Goal: Check status

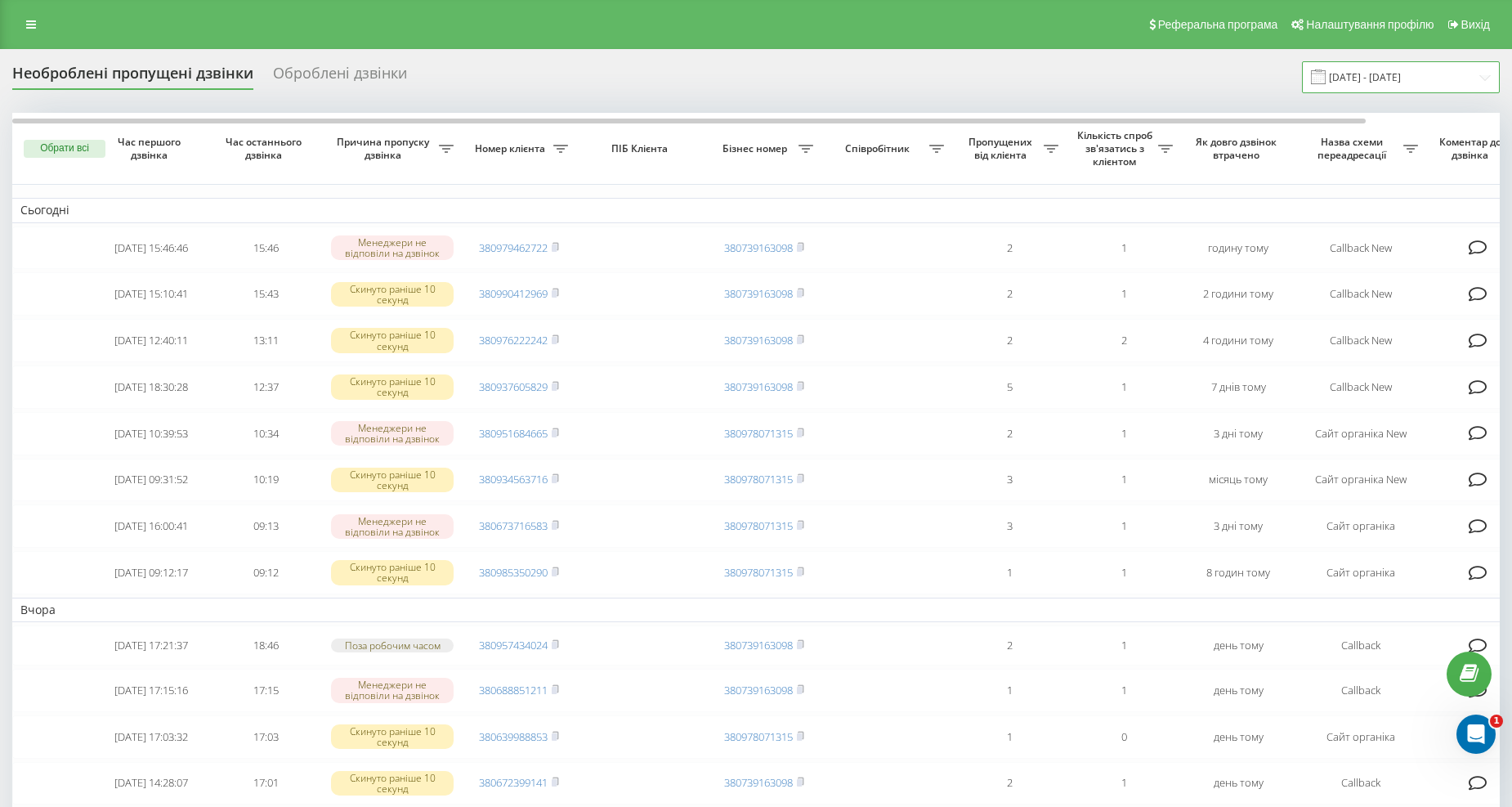
click at [1402, 70] on input "19.07.2025 - 19.08.2025" at bounding box center [1400, 77] width 197 height 32
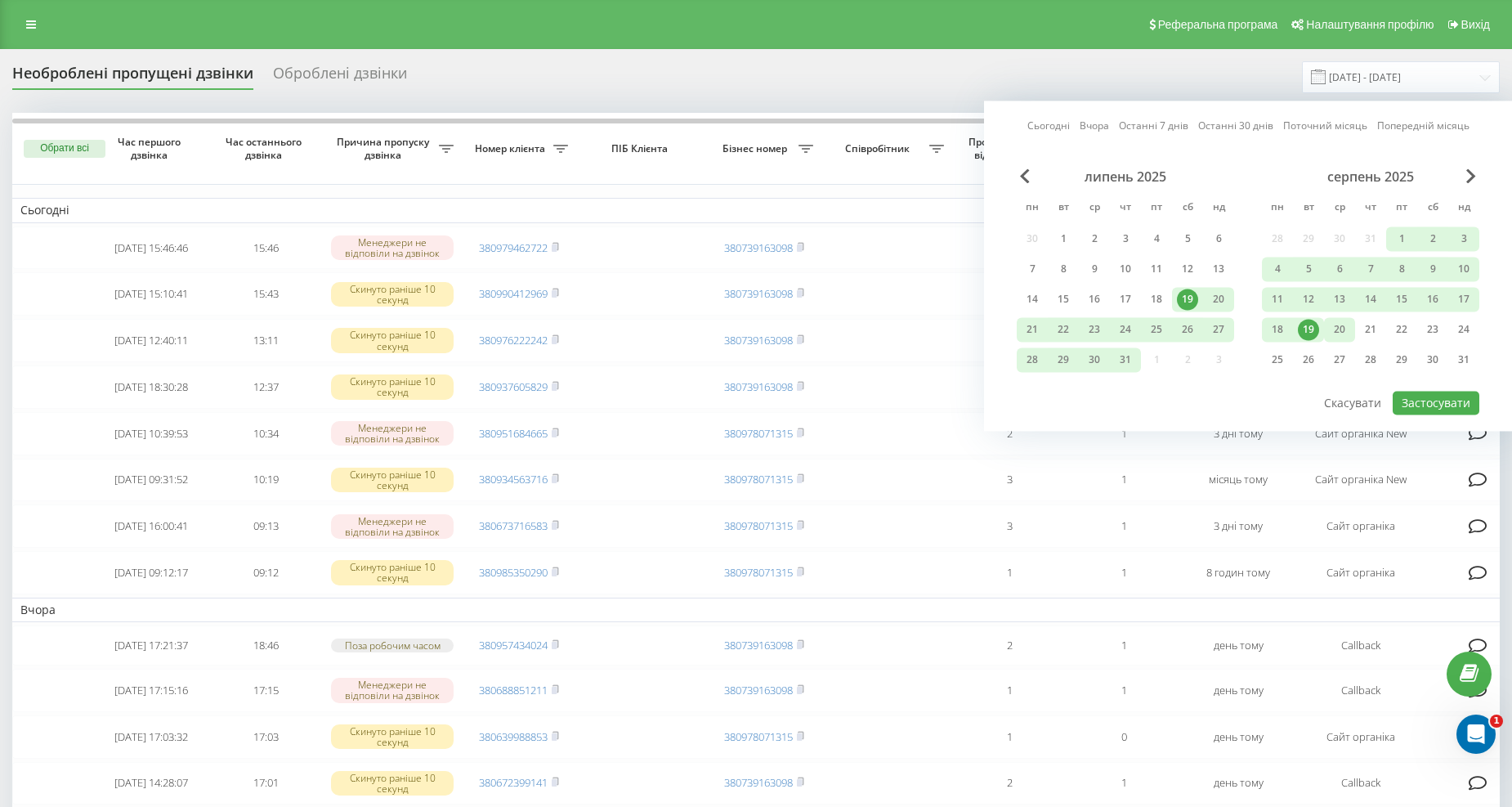
click at [1330, 325] on div "20" at bounding box center [1339, 330] width 21 height 21
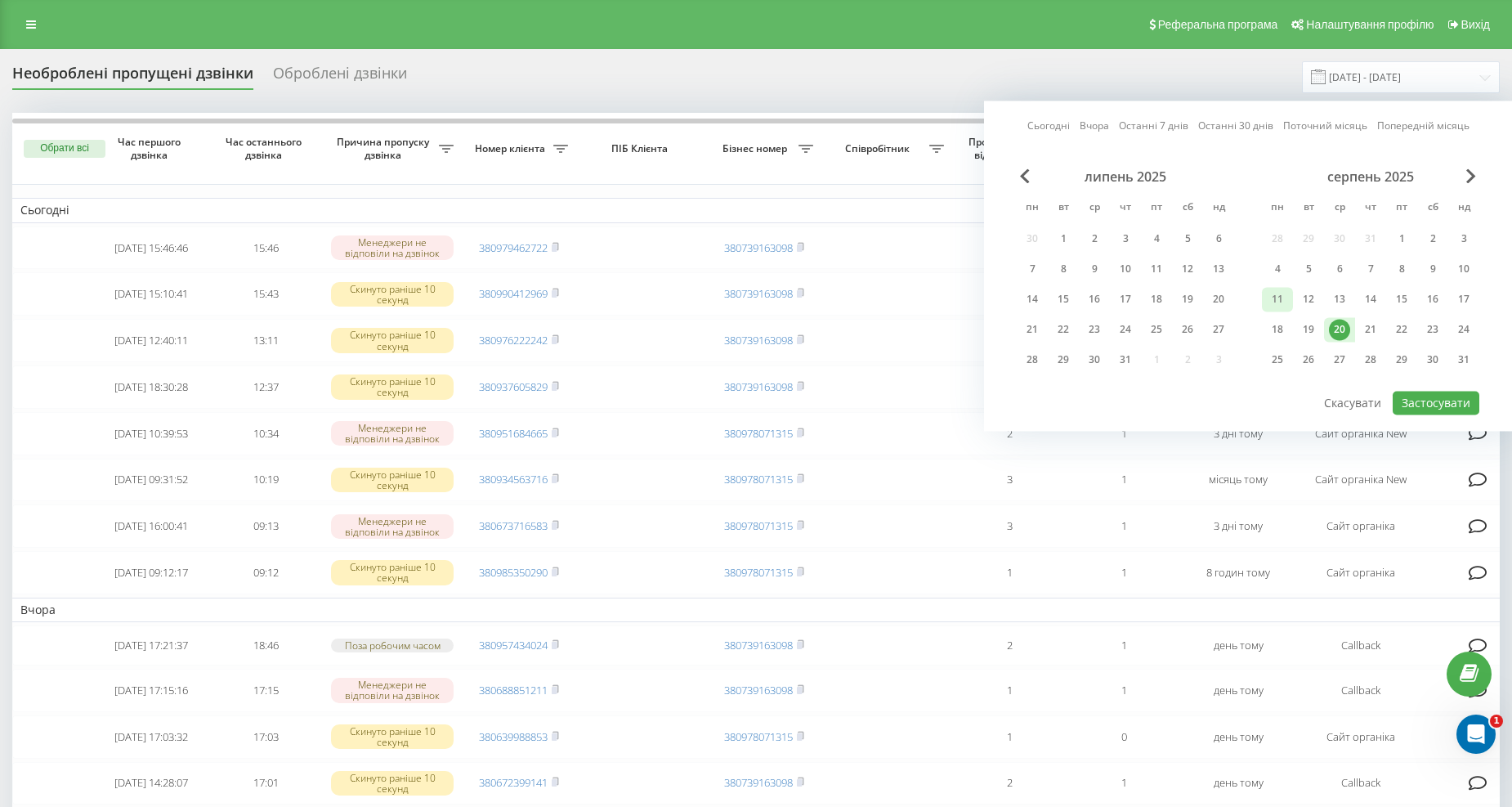
click at [1285, 307] on div "11" at bounding box center [1277, 299] width 21 height 21
click at [1277, 300] on div "11" at bounding box center [1277, 299] width 21 height 21
click at [1306, 327] on div "19" at bounding box center [1309, 330] width 21 height 21
click at [1308, 328] on div "19" at bounding box center [1309, 330] width 21 height 21
click at [1353, 328] on div "20" at bounding box center [1339, 330] width 31 height 25
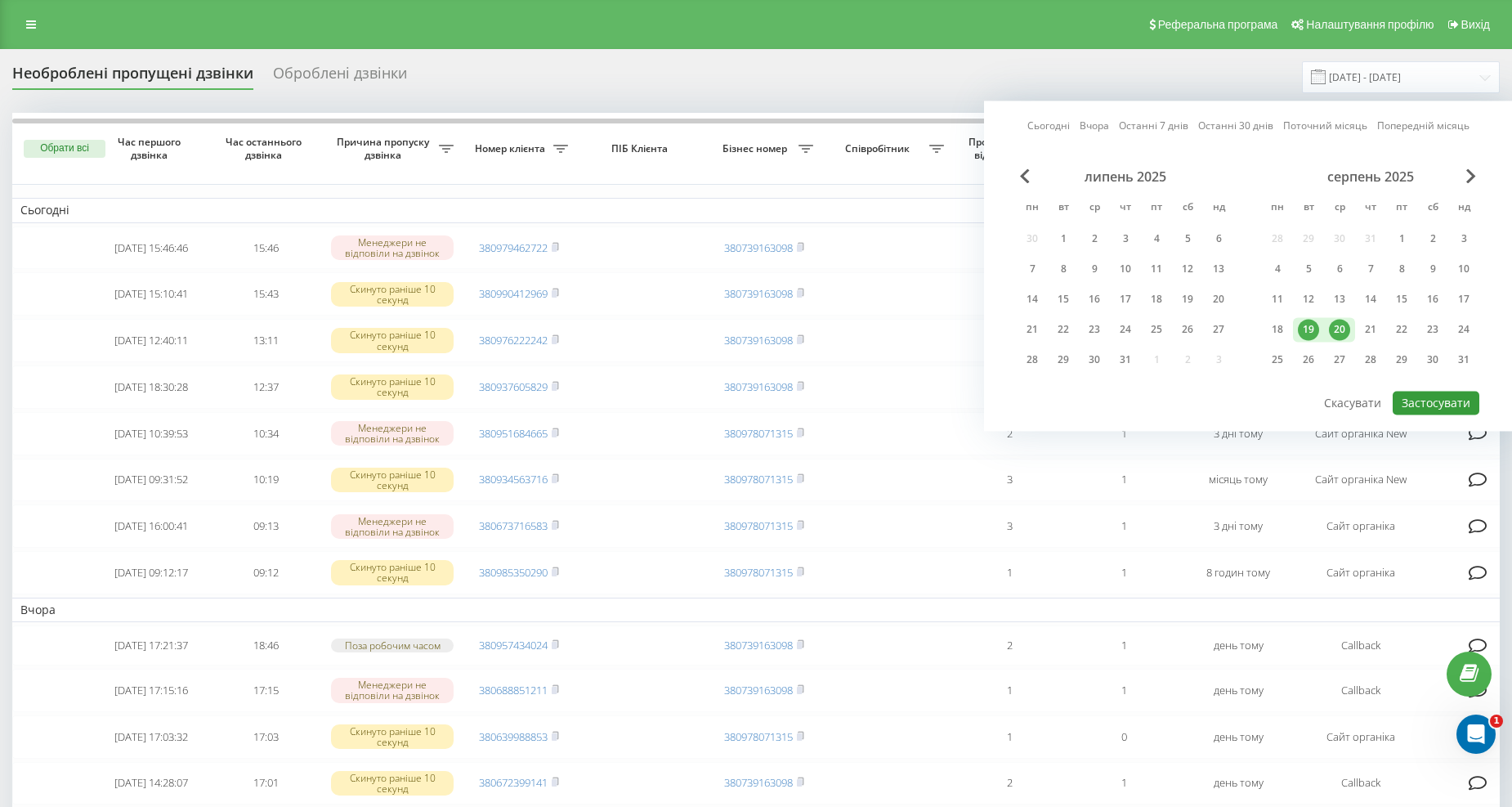
click at [1445, 398] on button "Застосувати" at bounding box center [1435, 402] width 87 height 24
type input "[DATE] - [DATE]"
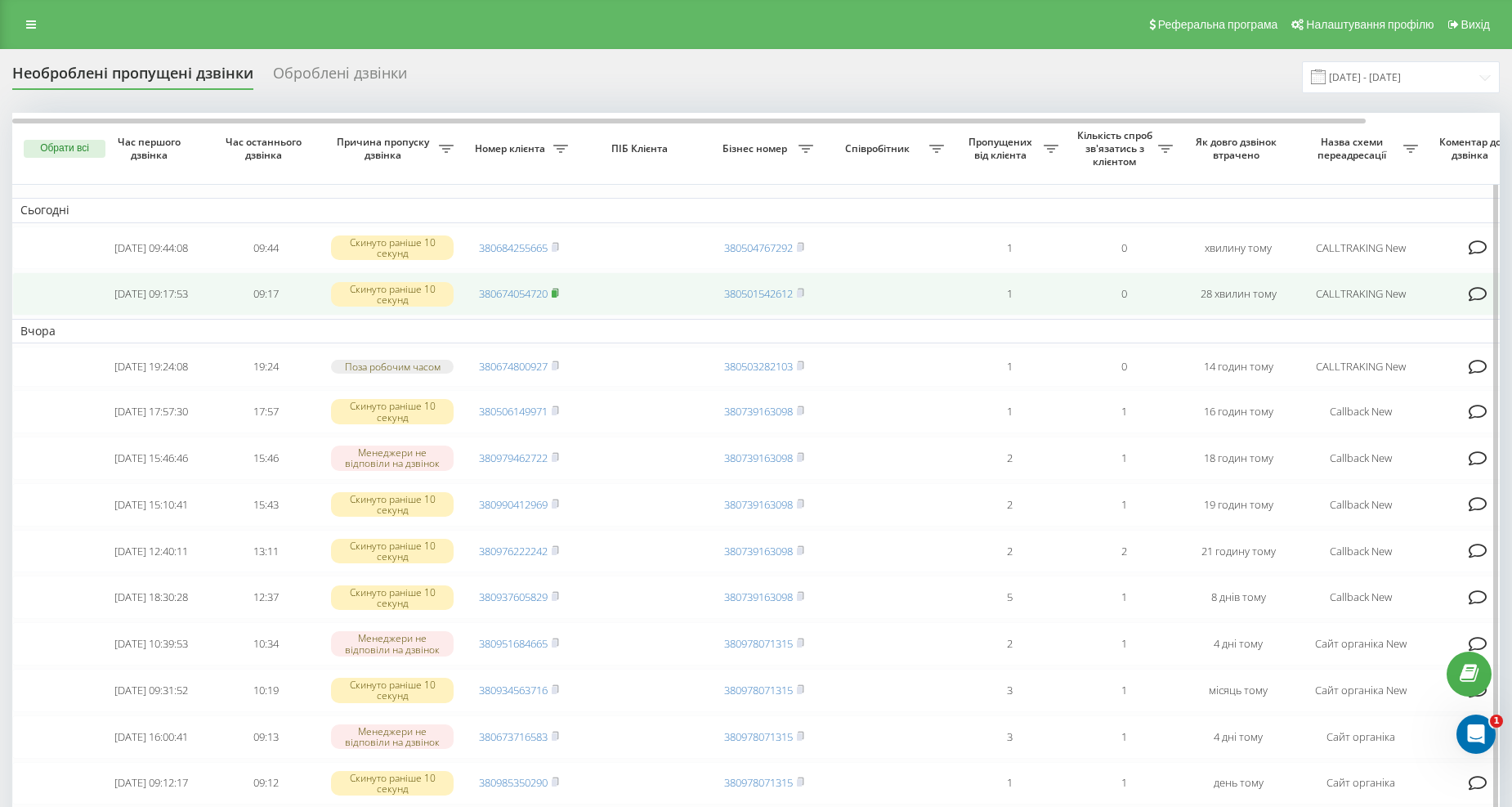
click at [557, 295] on rect at bounding box center [554, 293] width 5 height 7
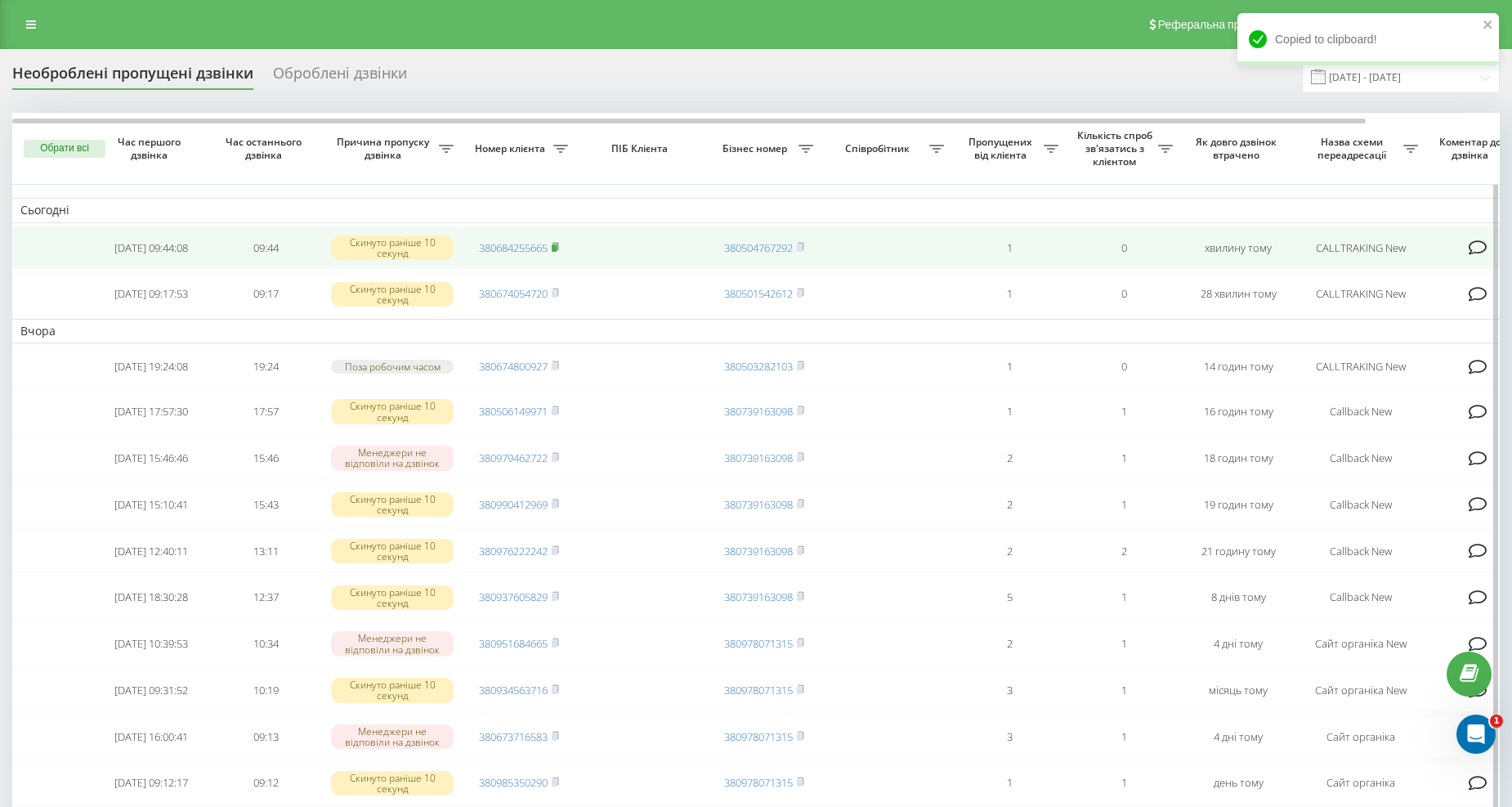
click at [557, 254] on span at bounding box center [555, 248] width 7 height 15
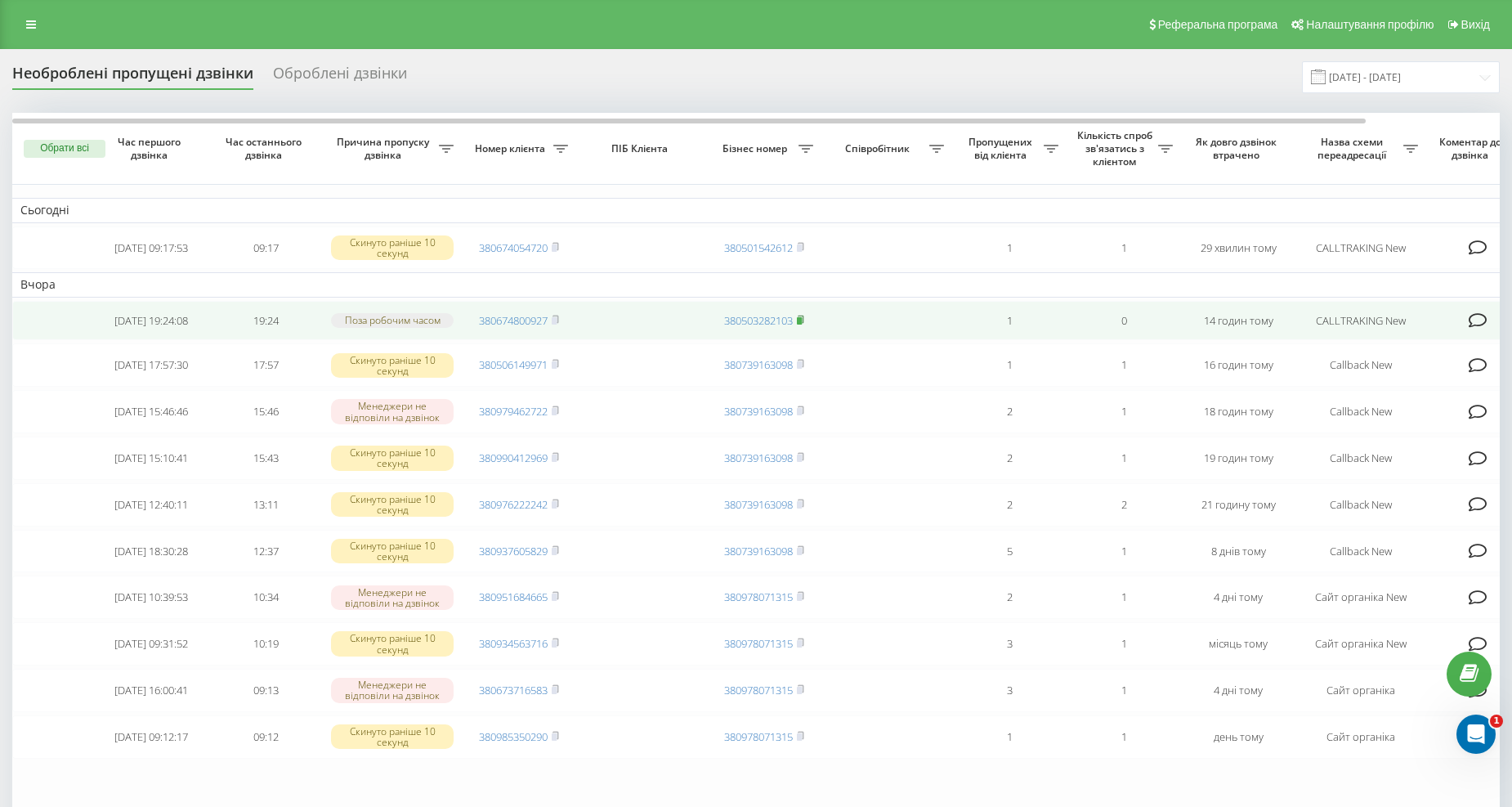
click at [799, 321] on rect at bounding box center [799, 320] width 5 height 7
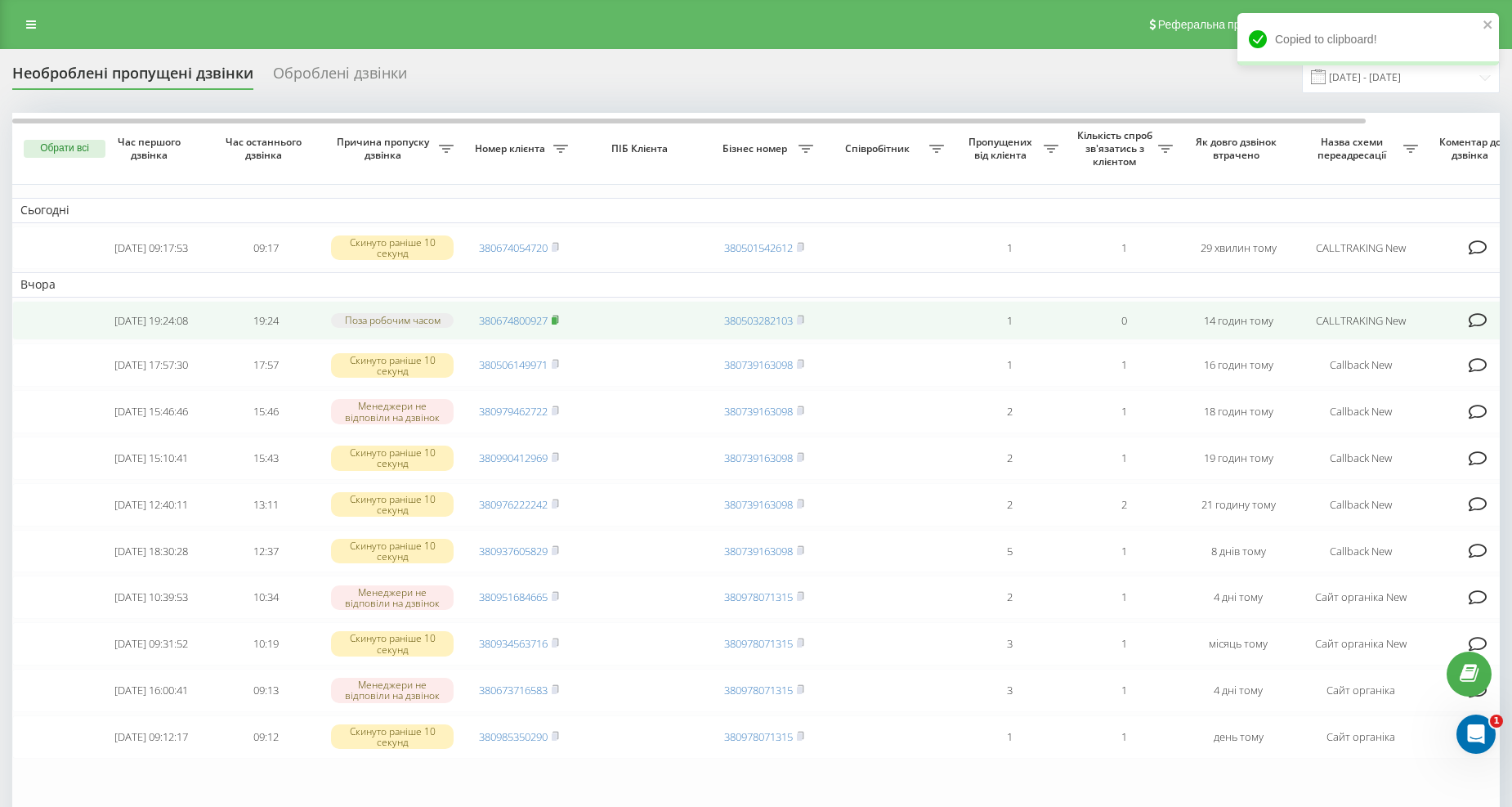
click at [558, 322] on icon at bounding box center [555, 318] width 6 height 7
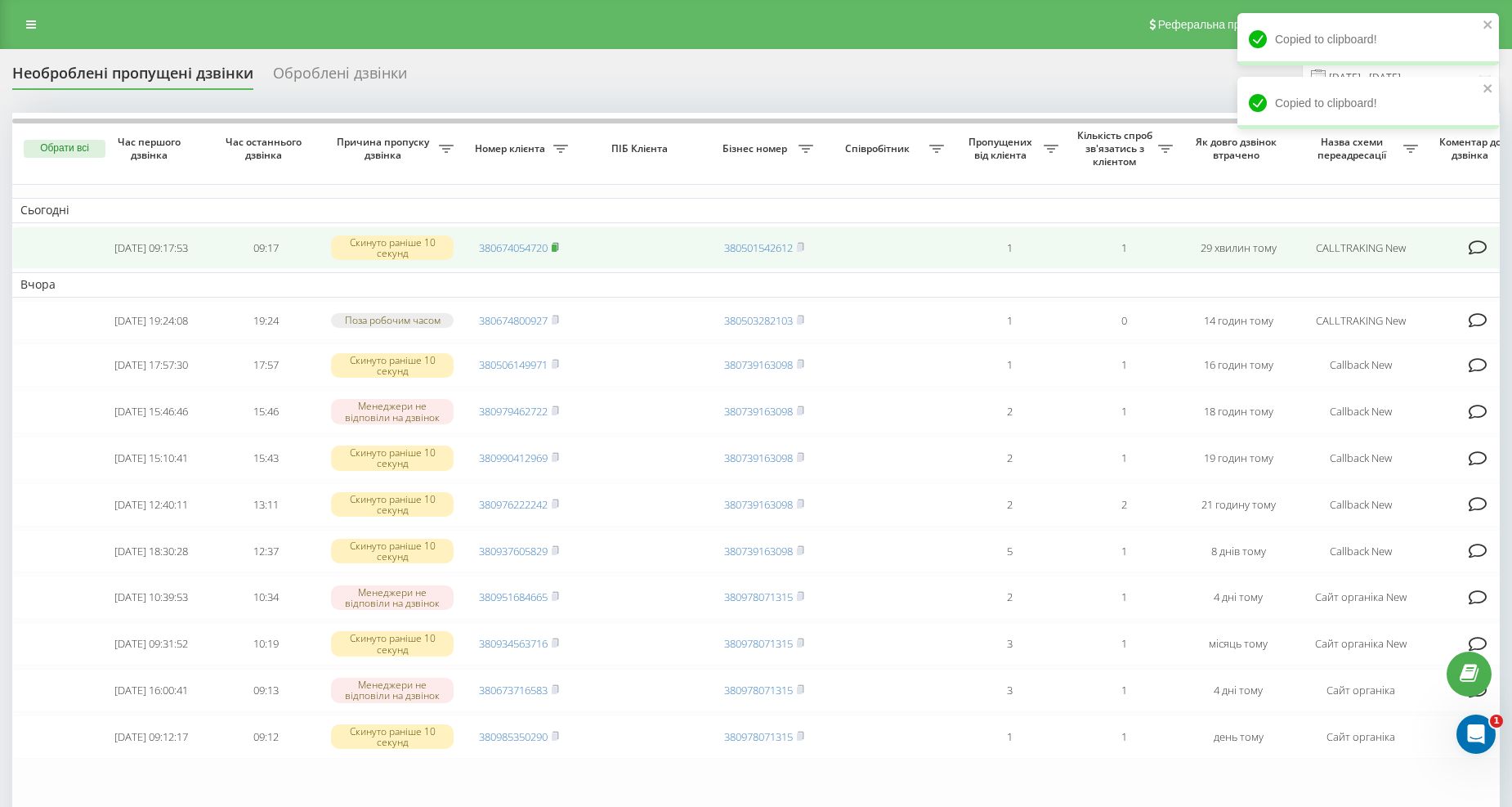
click at [554, 247] on rect at bounding box center [554, 248] width 5 height 7
